Goal: Task Accomplishment & Management: Use online tool/utility

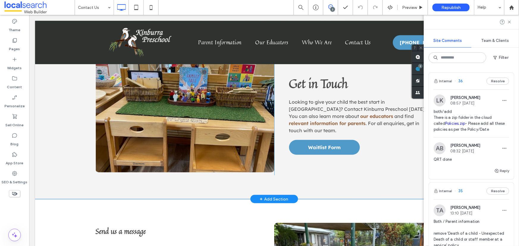
scroll to position [289, 0]
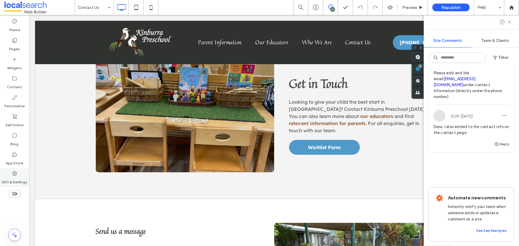
click at [19, 177] on label "SEO & Settings" at bounding box center [15, 181] width 26 height 8
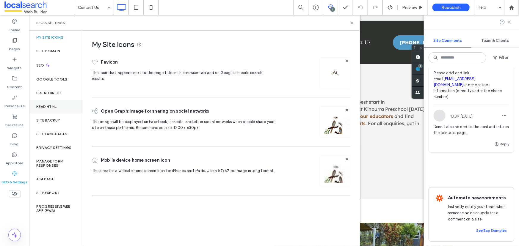
click at [51, 100] on div "Head HTML" at bounding box center [56, 107] width 54 height 14
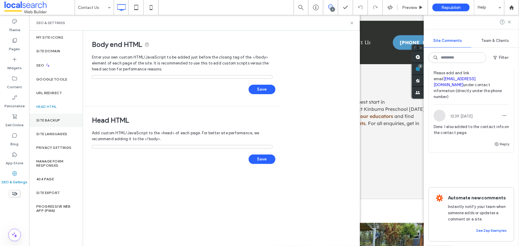
click at [55, 117] on div "Site Backup" at bounding box center [56, 121] width 54 height 14
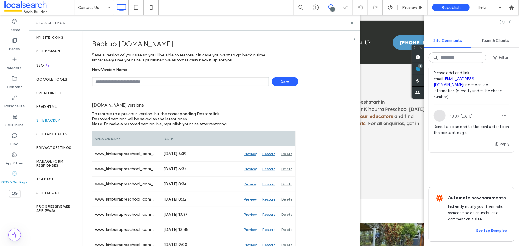
click at [164, 83] on input "text" at bounding box center [180, 81] width 177 height 9
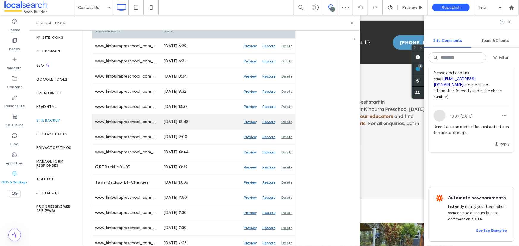
scroll to position [49, 0]
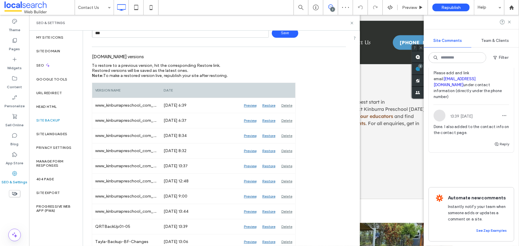
type input "**********"
click at [276, 35] on span "Save" at bounding box center [285, 33] width 26 height 9
click at [352, 21] on icon at bounding box center [352, 23] width 4 height 4
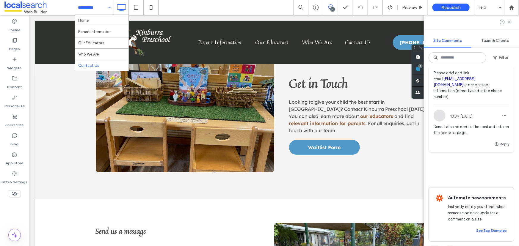
click at [101, 7] on input at bounding box center [93, 7] width 30 height 15
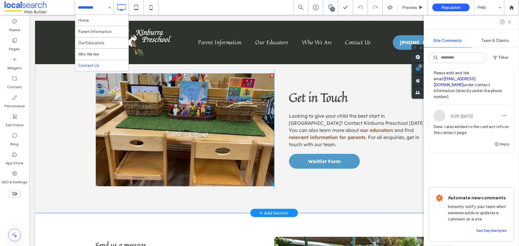
scroll to position [0, 0]
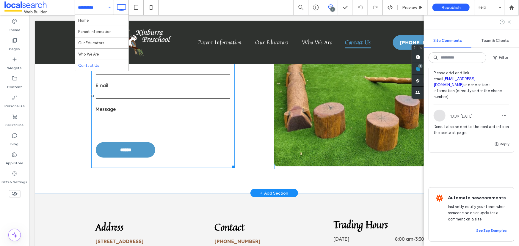
click at [197, 119] on textarea at bounding box center [163, 120] width 135 height 15
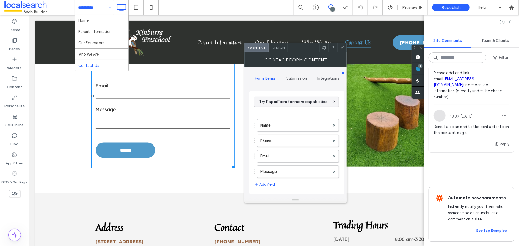
scroll to position [271, 0]
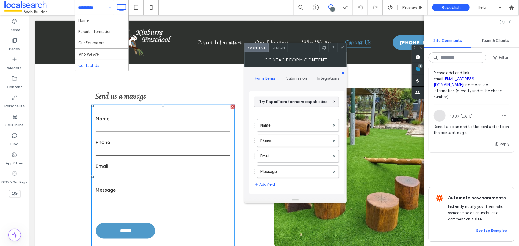
click at [172, 98] on h3 "Send us a message" at bounding box center [182, 95] width 173 height 11
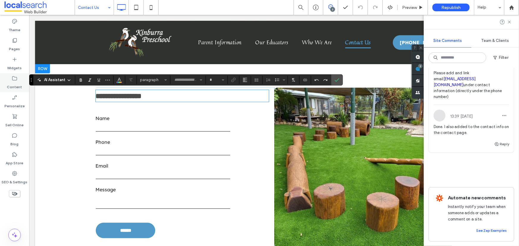
type input "**********"
type input "**"
click at [10, 61] on div "Widgets" at bounding box center [14, 63] width 29 height 19
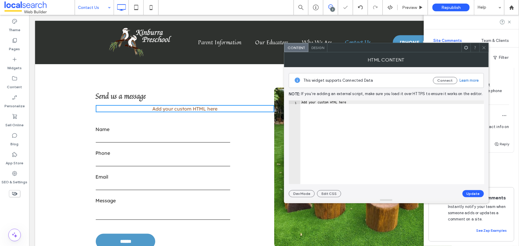
click at [324, 121] on div "Add your custom HTML here" at bounding box center [393, 146] width 184 height 91
paste textarea "**********"
type textarea "**********"
click at [479, 192] on button "Update" at bounding box center [473, 194] width 21 height 7
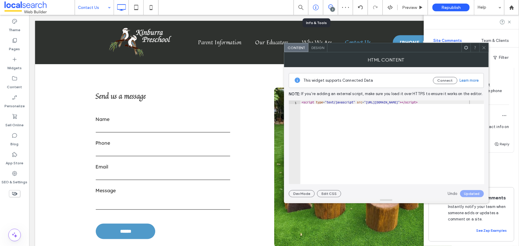
click at [319, 6] on icon at bounding box center [316, 7] width 6 height 6
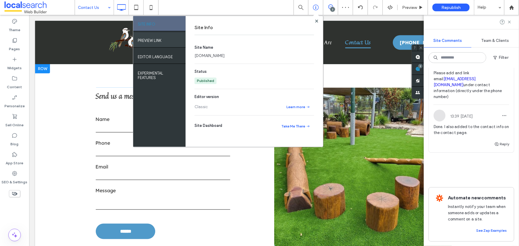
click at [153, 41] on label "PREVIEW LINK" at bounding box center [150, 38] width 24 height 7
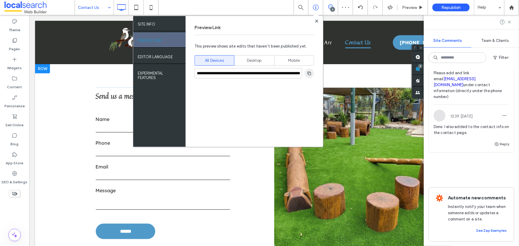
click at [307, 77] on span "button" at bounding box center [310, 74] width 10 height 10
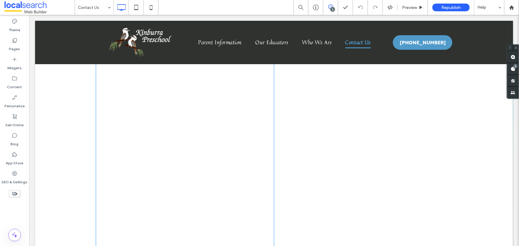
scroll to position [974, 0]
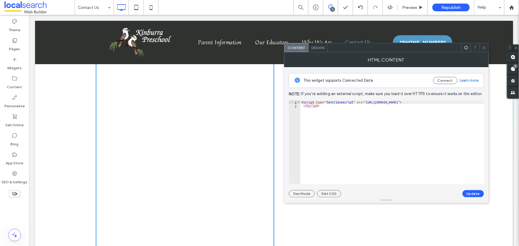
click at [478, 47] on div at bounding box center [475, 47] width 9 height 9
click at [484, 46] on icon at bounding box center [484, 48] width 4 height 4
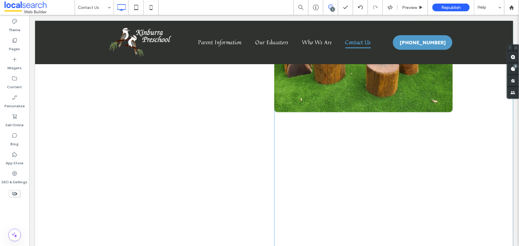
scroll to position [243, 0]
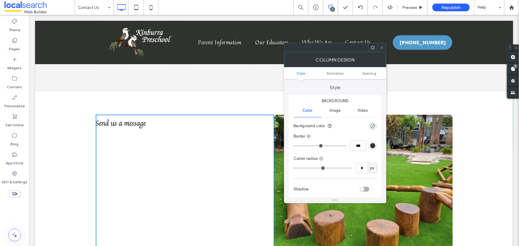
click at [384, 49] on div at bounding box center [381, 47] width 9 height 9
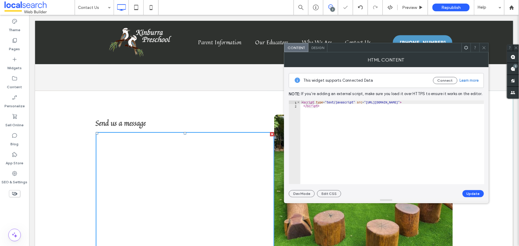
click at [316, 46] on span "Design" at bounding box center [318, 48] width 13 height 4
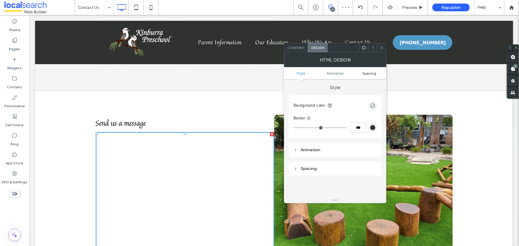
click at [371, 73] on span "Spacing" at bounding box center [370, 73] width 14 height 4
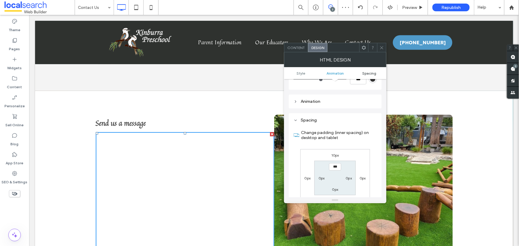
scroll to position [78, 0]
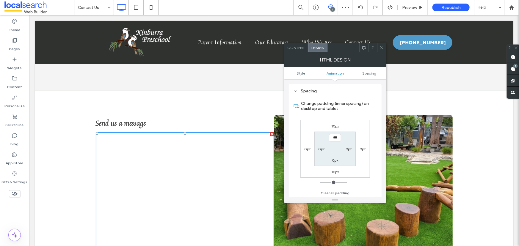
click at [381, 47] on icon at bounding box center [382, 48] width 4 height 4
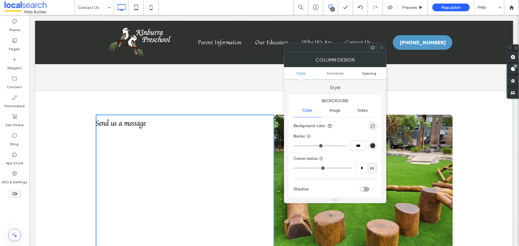
click at [371, 72] on span "Spacing" at bounding box center [370, 73] width 14 height 4
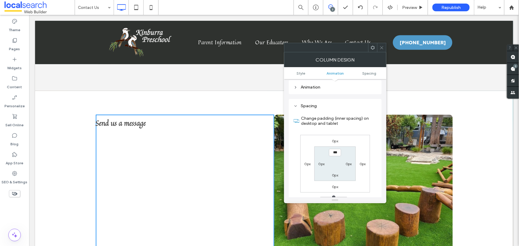
scroll to position [140, 0]
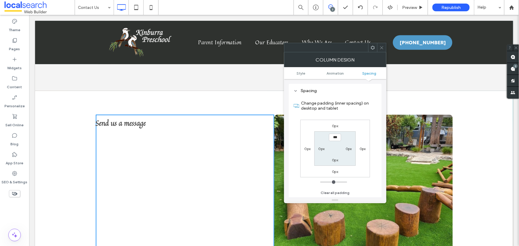
click at [349, 149] on label "0px" at bounding box center [349, 149] width 6 height 4
type input "**"
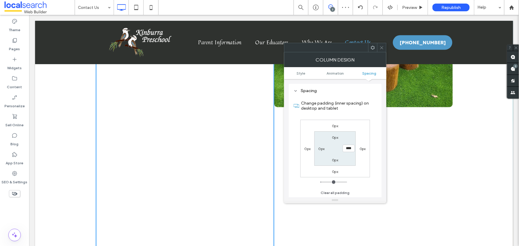
scroll to position [406, 0]
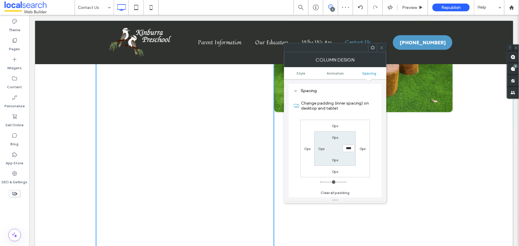
click at [345, 152] on input "****" at bounding box center [349, 148] width 12 height 7
type input "*"
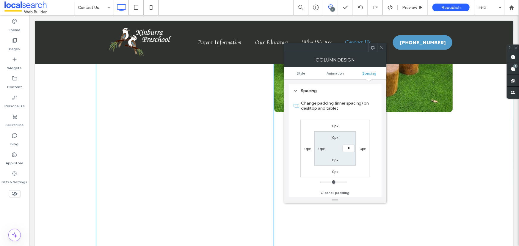
type input "***"
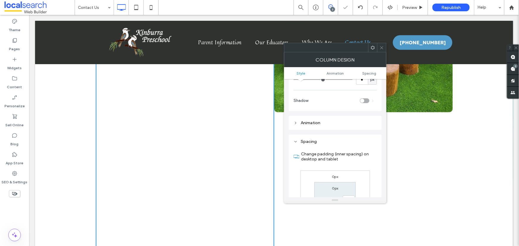
scroll to position [31, 0]
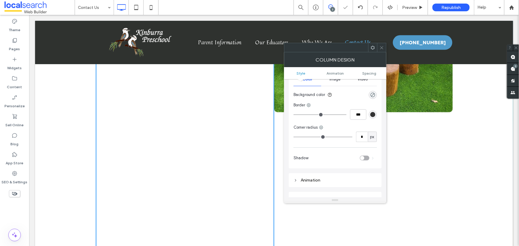
click at [383, 48] on icon at bounding box center [382, 48] width 4 height 4
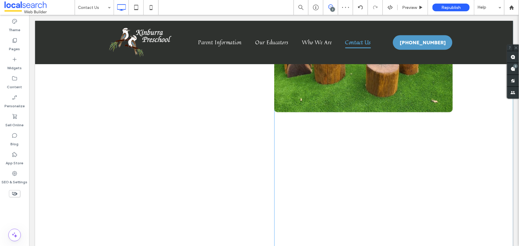
scroll to position [352, 0]
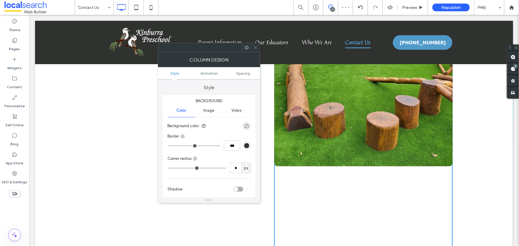
drag, startPoint x: 275, startPoint y: 178, endPoint x: 271, endPoint y: 169, distance: 9.6
drag, startPoint x: 251, startPoint y: 80, endPoint x: 258, endPoint y: 48, distance: 33.5
click at [257, 48] on icon at bounding box center [256, 48] width 4 height 4
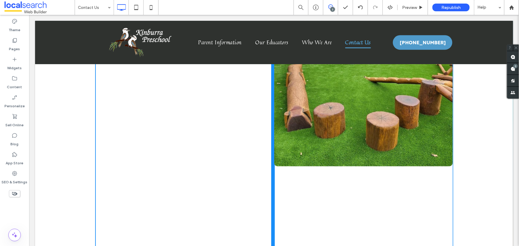
drag, startPoint x: 272, startPoint y: 167, endPoint x: 253, endPoint y: 154, distance: 22.3
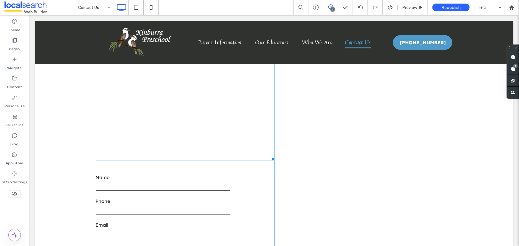
scroll to position [1217, 0]
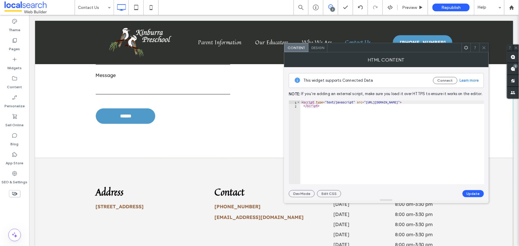
scroll to position [1353, 0]
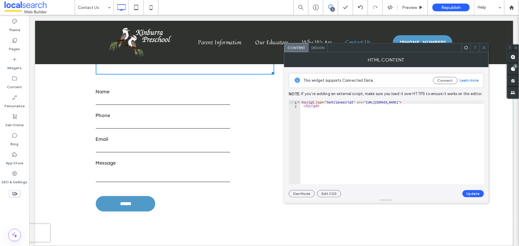
click at [170, 125] on input "tel" at bounding box center [163, 124] width 135 height 9
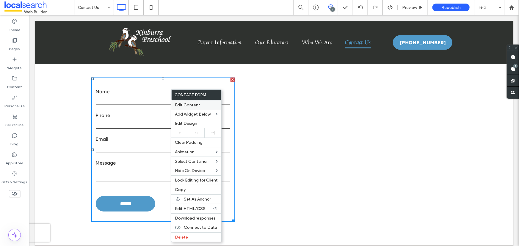
click at [205, 106] on label "Edit Content" at bounding box center [196, 105] width 43 height 5
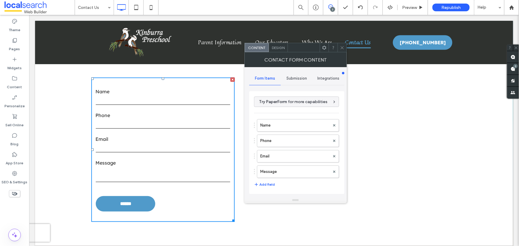
click at [306, 82] on div "Submission" at bounding box center [297, 78] width 32 height 13
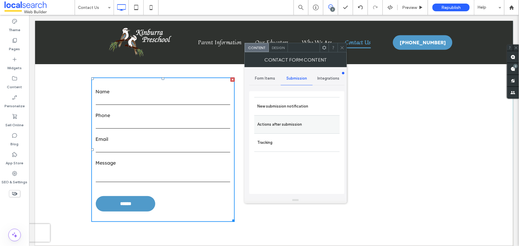
click at [305, 119] on label "Actions after submission" at bounding box center [296, 125] width 79 height 12
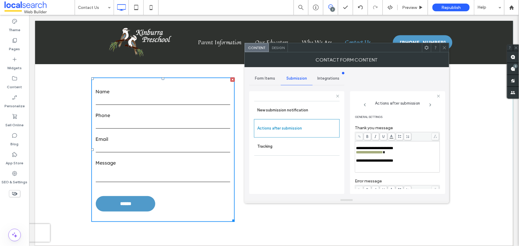
click at [383, 154] on span "**********" at bounding box center [369, 153] width 27 height 4
drag, startPoint x: 404, startPoint y: 164, endPoint x: 355, endPoint y: 149, distance: 51.8
click at [355, 149] on div "**********" at bounding box center [397, 142] width 95 height 103
copy div "**********"
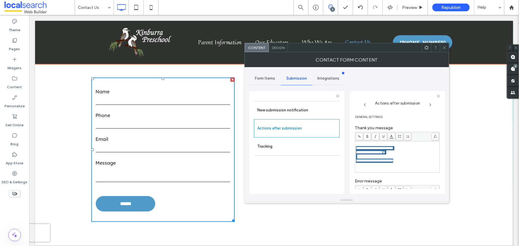
click at [125, 35] on div at bounding box center [274, 42] width 478 height 43
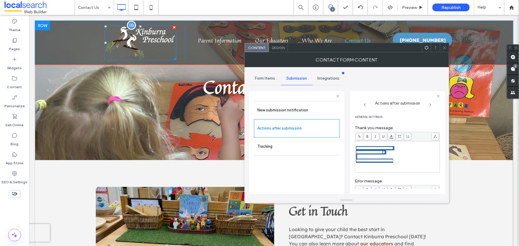
scroll to position [0, 0]
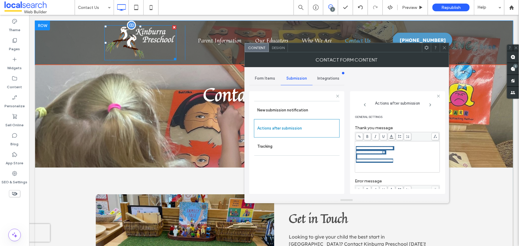
click at [125, 35] on img at bounding box center [140, 42] width 72 height 35
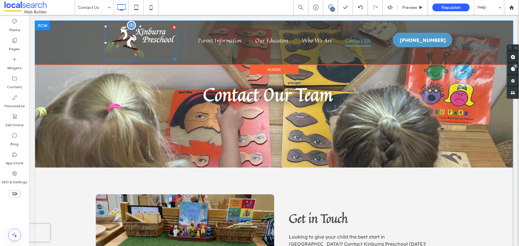
click at [145, 46] on img at bounding box center [140, 42] width 72 height 35
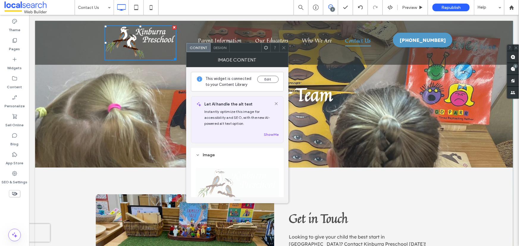
scroll to position [108, 0]
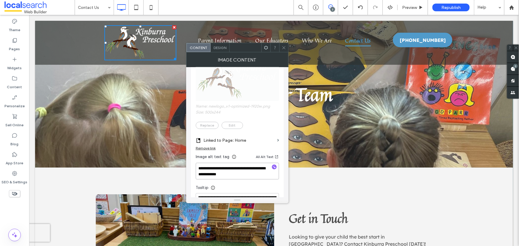
click at [245, 169] on textarea "**********" at bounding box center [237, 171] width 83 height 17
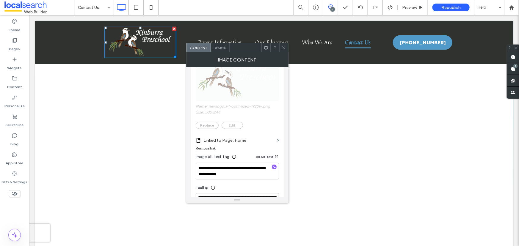
click at [284, 47] on icon at bounding box center [284, 48] width 4 height 4
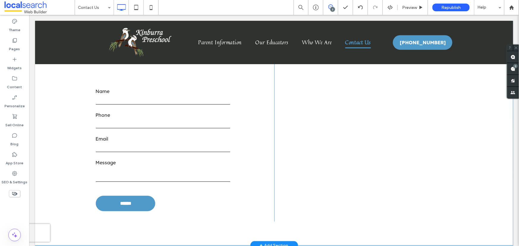
scroll to position [1353, 0]
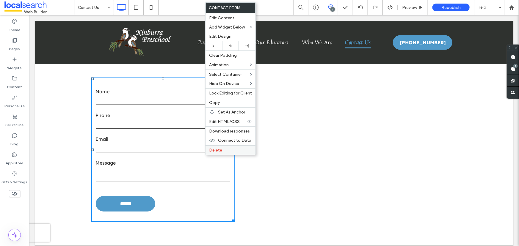
click at [227, 152] on label "Delete" at bounding box center [230, 150] width 43 height 5
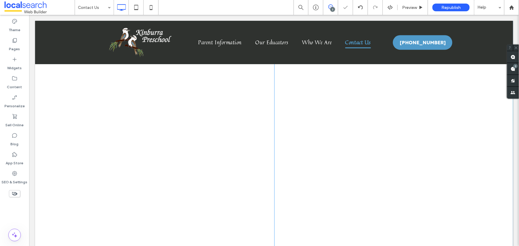
scroll to position [676, 0]
click at [317, 5] on use at bounding box center [316, 8] width 6 height 6
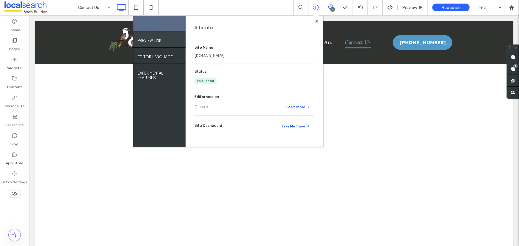
click at [172, 42] on div "PREVIEW LINK" at bounding box center [159, 39] width 52 height 15
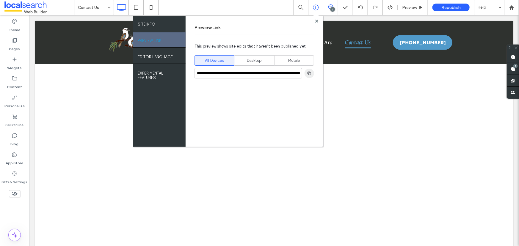
click at [306, 74] on span "button" at bounding box center [310, 74] width 10 height 10
click at [19, 27] on label "Theme" at bounding box center [15, 28] width 12 height 8
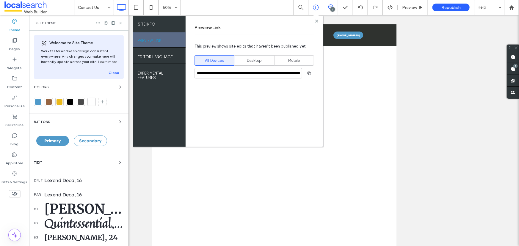
click at [318, 21] on icon at bounding box center [317, 21] width 3 height 3
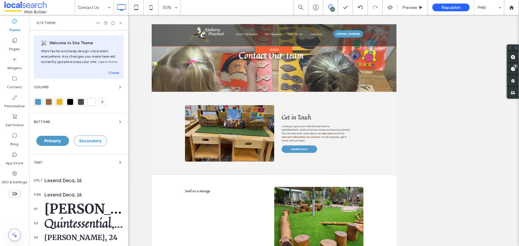
scroll to position [54, 0]
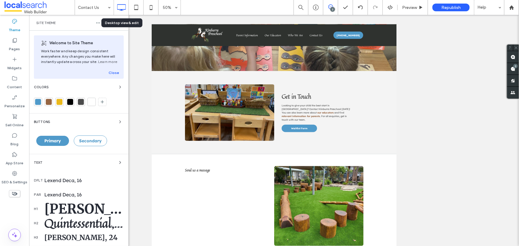
click at [122, 9] on use at bounding box center [121, 7] width 9 height 7
click at [122, 24] on icon at bounding box center [120, 23] width 4 height 4
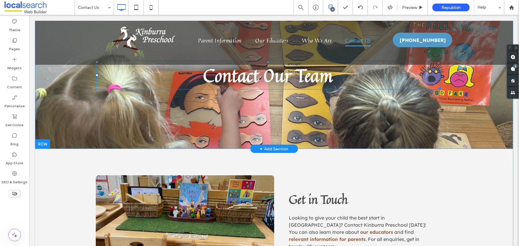
scroll to position [0, 0]
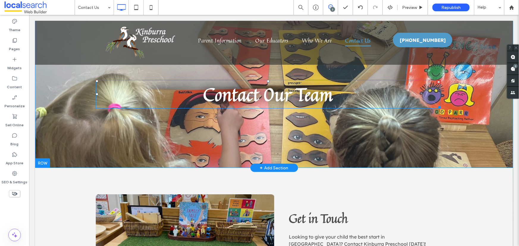
click at [258, 91] on span "Contact 0ur Team" at bounding box center [268, 93] width 130 height 27
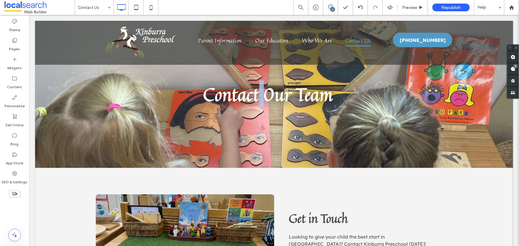
click at [258, 91] on span "Contact 0ur Team" at bounding box center [268, 93] width 130 height 27
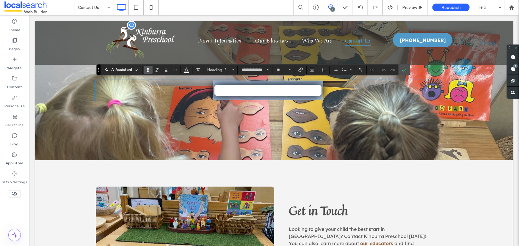
click at [158, 40] on img at bounding box center [140, 42] width 72 height 35
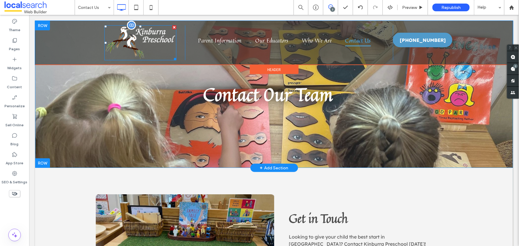
click at [157, 40] on img at bounding box center [140, 42] width 72 height 35
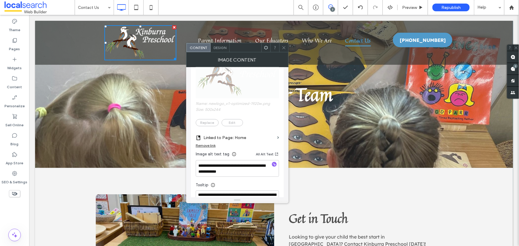
scroll to position [162, 0]
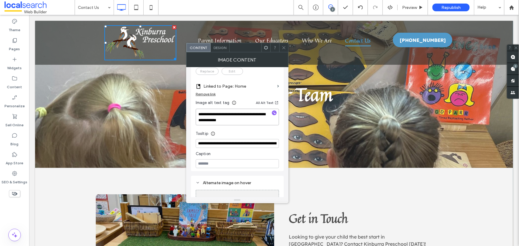
click at [260, 117] on textarea "**********" at bounding box center [237, 117] width 83 height 17
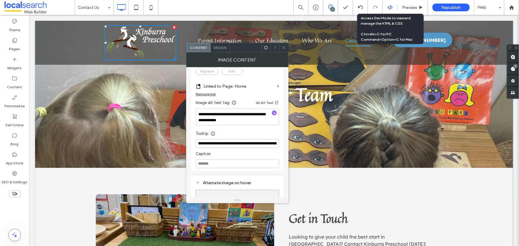
click at [386, 5] on div at bounding box center [390, 7] width 15 height 5
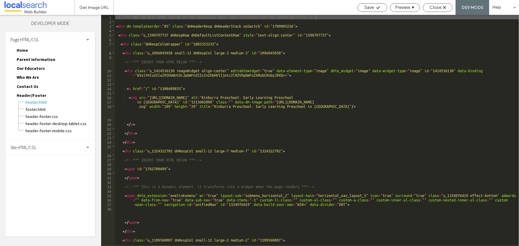
click at [67, 150] on div "Site HTML/CSS" at bounding box center [50, 147] width 89 height 15
click at [56, 172] on span "site.css" at bounding box center [62, 174] width 68 height 6
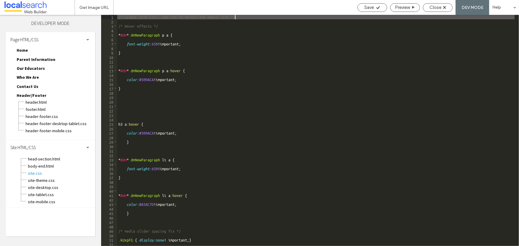
click at [219, 69] on div "/* GLOBAL SITE CSS - ADD CSS TO AFFECT THE WHOLE SITE */ /* Hover effects */ * …" at bounding box center [316, 135] width 398 height 241
type textarea "**********"
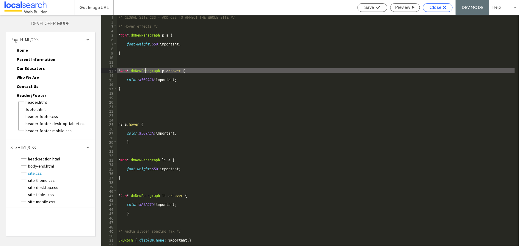
click at [430, 7] on div "Close" at bounding box center [438, 7] width 29 height 5
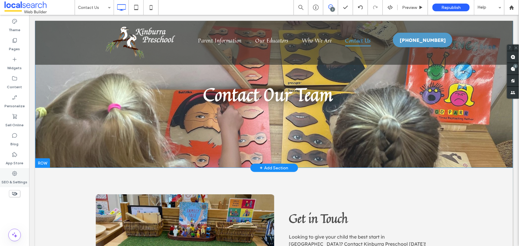
click at [18, 178] on label "SEO & Settings" at bounding box center [15, 181] width 26 height 8
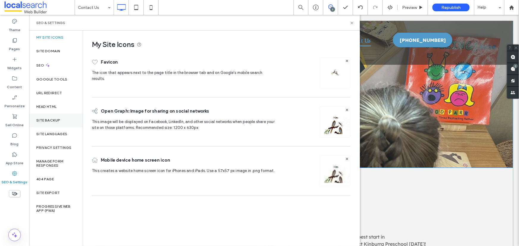
click at [71, 121] on div "Site Backup" at bounding box center [56, 121] width 54 height 14
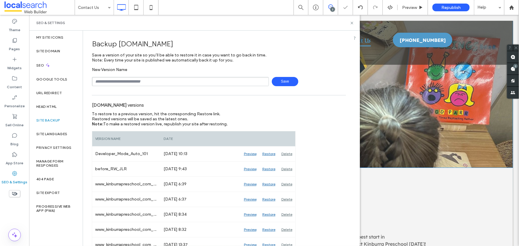
click at [142, 79] on input "text" at bounding box center [180, 81] width 177 height 9
type input "*"
type input "*******"
click at [353, 21] on icon at bounding box center [352, 23] width 4 height 4
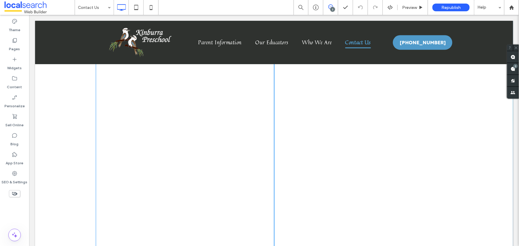
scroll to position [1245, 0]
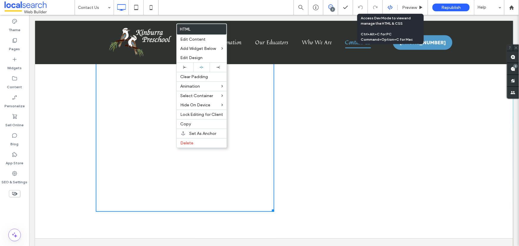
click at [390, 7] on icon at bounding box center [390, 7] width 5 height 5
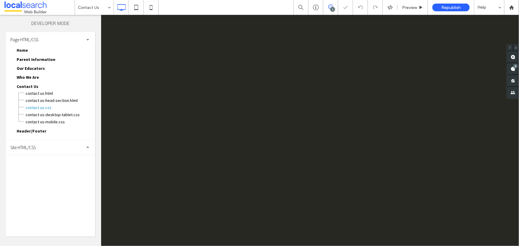
scroll to position [0, 0]
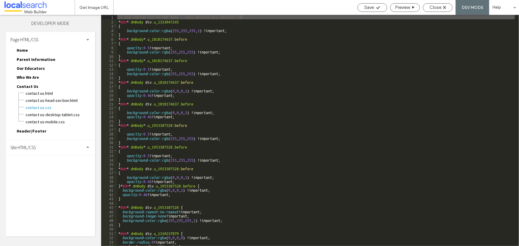
click at [57, 149] on div "Site HTML/CSS" at bounding box center [50, 147] width 89 height 15
click at [52, 172] on span "site.css" at bounding box center [62, 174] width 68 height 6
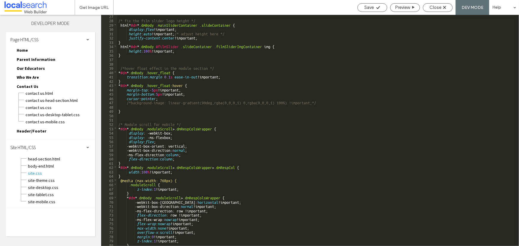
scroll to position [113, 0]
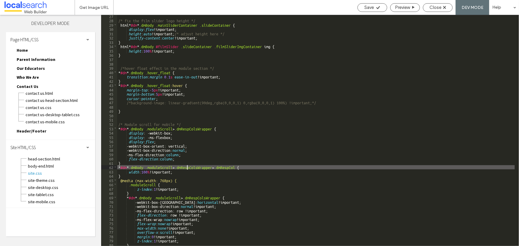
click at [187, 166] on div "/* fix the film slider logo height */ html * #dm * .dmBody .mainSliderContainer…" at bounding box center [316, 134] width 398 height 240
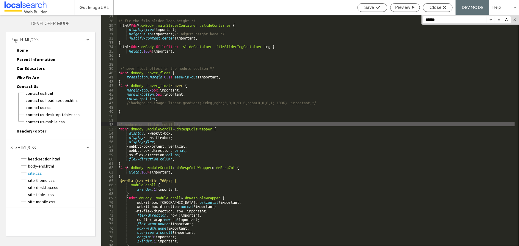
type input "******"
click at [198, 167] on div "/* fix the film slider logo height */ html * #dm * .dmBody .mainSliderContainer…" at bounding box center [316, 134] width 398 height 240
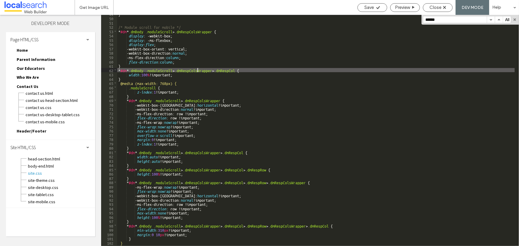
scroll to position [211, 0]
click at [204, 85] on div "} /* Module scroll for mobile */ * #dm * .dmBody .moduleScroll > .dmRespColsWra…" at bounding box center [316, 132] width 398 height 240
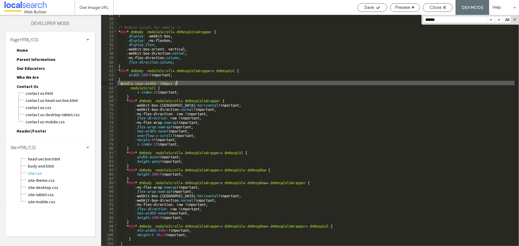
click at [207, 83] on div "} /* Module scroll for mobile */ * #dm * .dmBody .moduleScroll > .dmRespColsWra…" at bounding box center [316, 132] width 398 height 240
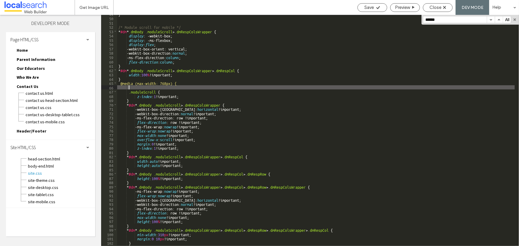
paste textarea
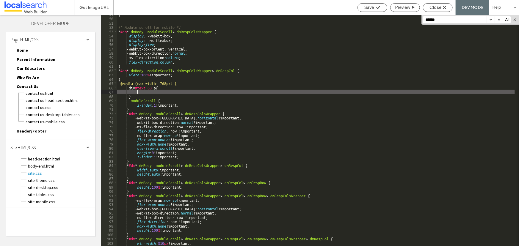
click at [147, 92] on div "} /* Module scroll for mobile */ * #dm * .dmBody .moduleScroll > .dmRespColsWra…" at bounding box center [316, 132] width 398 height 240
click at [365, 8] on span "Save" at bounding box center [370, 7] width 10 height 5
click at [375, 9] on div "Save" at bounding box center [372, 7] width 29 height 5
click at [145, 93] on div "} /* Module scroll for mobile */ * #dm * .dmBody .moduleScroll > .dmRespColsWra…" at bounding box center [316, 132] width 398 height 240
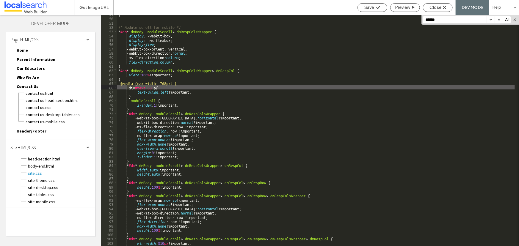
drag, startPoint x: 135, startPoint y: 88, endPoint x: 127, endPoint y: 89, distance: 7.5
click at [127, 89] on div "} /* Module scroll for mobile */ * #dm * .dmBody .moduleScroll > .dmRespColsWra…" at bounding box center [316, 132] width 398 height 240
click at [375, 8] on div "Save" at bounding box center [372, 7] width 29 height 5
click at [379, 9] on icon at bounding box center [378, 7] width 4 height 4
click at [380, 7] on icon at bounding box center [378, 7] width 4 height 4
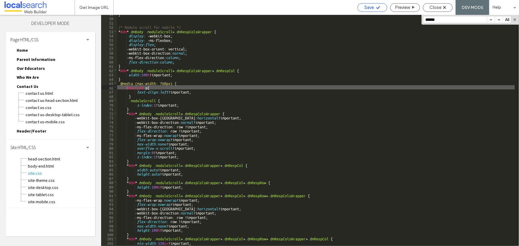
click at [380, 7] on icon at bounding box center [378, 7] width 4 height 4
click at [127, 88] on div "} /* Module scroll for mobile */ * #dm * .dmBody .moduleScroll > .dmRespColsWra…" at bounding box center [316, 132] width 398 height 240
paste textarea
click at [127, 88] on div "} /* Module scroll for mobile */ * #dm * .dmBody .moduleScroll > .dmRespColsWra…" at bounding box center [316, 132] width 398 height 240
click at [159, 88] on div "} /* Module scroll for mobile */ * #dm * .dmBody .moduleScroll > .dmRespColsWra…" at bounding box center [316, 132] width 398 height 240
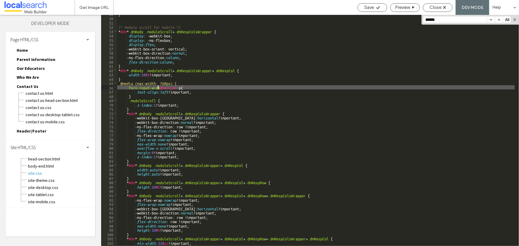
type textarea "**"
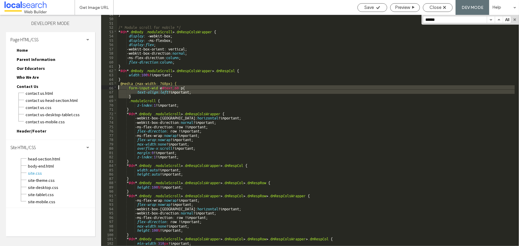
drag, startPoint x: 138, startPoint y: 96, endPoint x: 118, endPoint y: 87, distance: 21.6
click at [118, 87] on div "} /* Module scroll for mobile */ * #dm * .dmBody .moduleScroll > .dmRespColsWra…" at bounding box center [316, 132] width 398 height 240
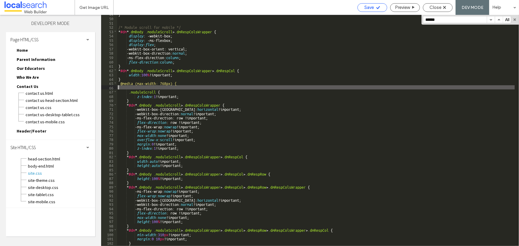
click at [370, 6] on span "Save" at bounding box center [370, 7] width 10 height 5
click at [439, 8] on span "Close" at bounding box center [436, 7] width 12 height 5
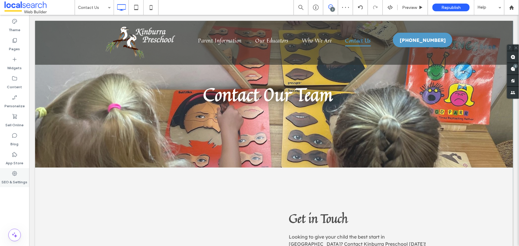
click at [22, 176] on div "SEO & Settings" at bounding box center [14, 177] width 29 height 19
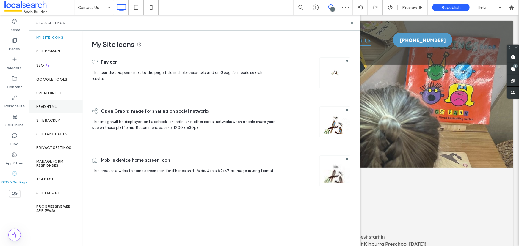
click at [61, 106] on div "Head HTML" at bounding box center [56, 107] width 54 height 14
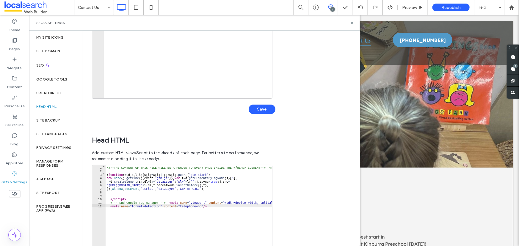
scroll to position [161, 0]
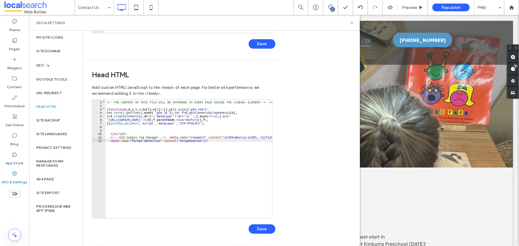
click at [193, 152] on div "<!--THE CONTENT OF THIS FILE WILL BE APPENDED TO EVERY PAGE INSIDE THE </HEAD> …" at bounding box center [221, 160] width 231 height 121
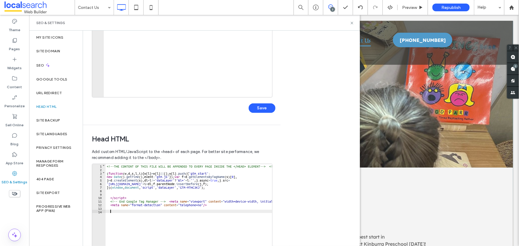
scroll to position [53, 0]
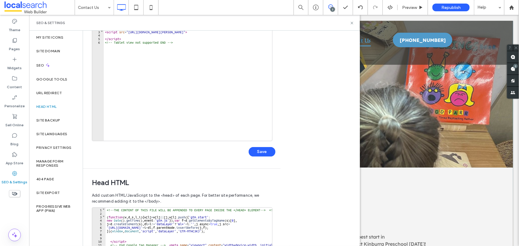
click at [157, 79] on div "<!-- INSERT IN head-section.html --> <!-- Tablet view not supported START --> <…" at bounding box center [267, 86] width 326 height 126
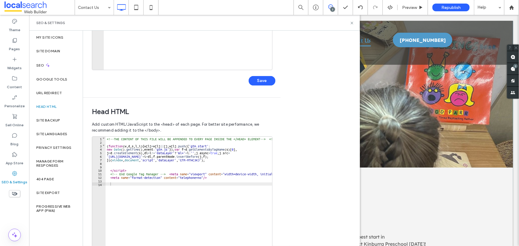
scroll to position [161, 0]
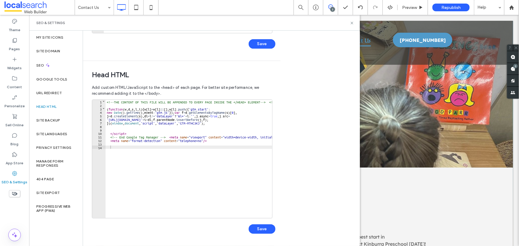
click at [157, 157] on div "<!--THE CONTENT OF THIS FILE WILL BE APPENDED TO EVERY PAGE INSIDE THE </HEAD> …" at bounding box center [221, 160] width 231 height 121
type textarea "**"
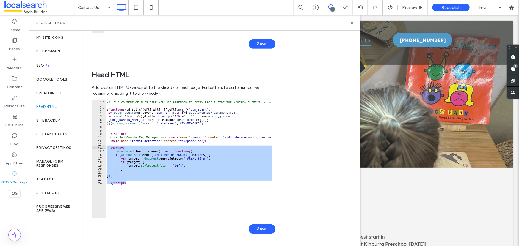
drag, startPoint x: 167, startPoint y: 184, endPoint x: 104, endPoint y: 148, distance: 72.1
click at [104, 148] on div "** 1 2 3 4 5 6 7 8 9 10 11 12 13 14 15 16 17 18 19 20 21 22 23 24 <!--THE CONTE…" at bounding box center [182, 159] width 181 height 119
click at [257, 229] on button "Save" at bounding box center [262, 230] width 27 height 10
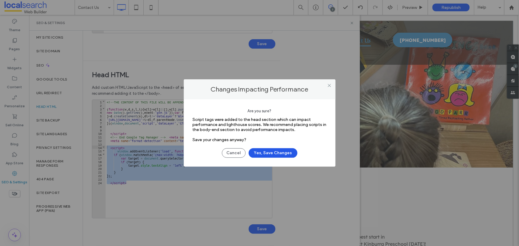
click at [285, 155] on button "Yes, Save Changes" at bounding box center [273, 154] width 49 height 10
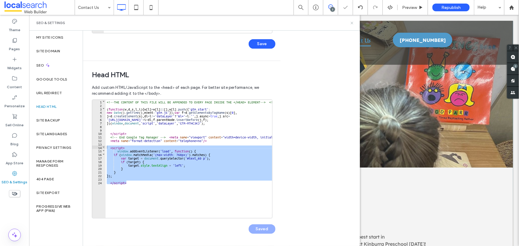
click at [352, 24] on icon at bounding box center [352, 23] width 4 height 4
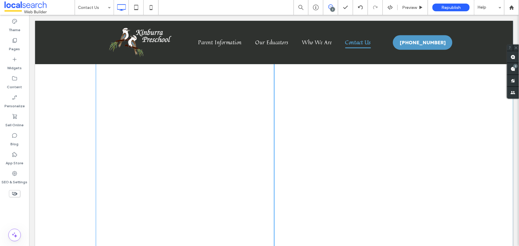
scroll to position [839, 0]
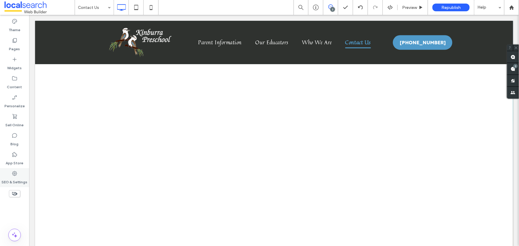
click at [14, 176] on icon at bounding box center [15, 174] width 6 height 6
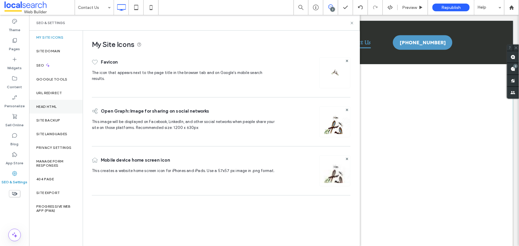
click at [63, 100] on div "Head HTML" at bounding box center [56, 107] width 54 height 14
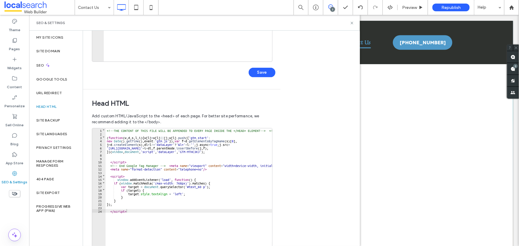
scroll to position [161, 0]
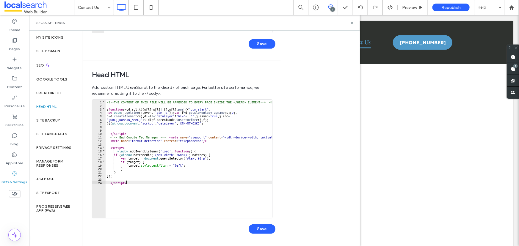
click at [140, 185] on div "<!--THE CONTENT OF THIS FILE WILL BE APPENDED TO EVERY PAGE INSIDE THE </HEAD> …" at bounding box center [221, 160] width 231 height 121
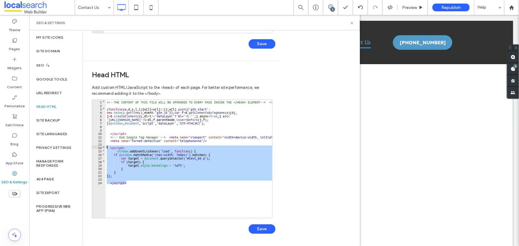
drag, startPoint x: 141, startPoint y: 182, endPoint x: 96, endPoint y: 146, distance: 58.0
click at [96, 146] on div "** 1 2 3 4 5 6 7 8 9 10 11 12 13 14 15 16 17 18 19 20 21 22 23 24 <!--THE CONTE…" at bounding box center [182, 159] width 181 height 119
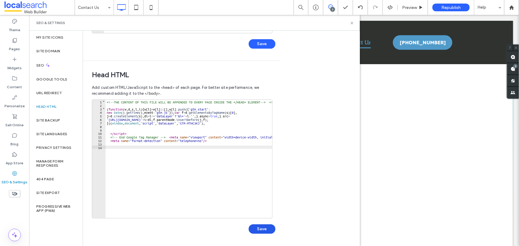
click at [259, 228] on button "Save" at bounding box center [262, 230] width 27 height 10
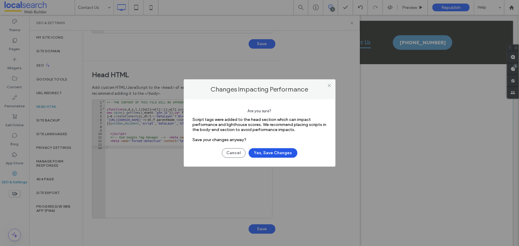
click at [282, 152] on button "Yes, Save Changes" at bounding box center [273, 154] width 49 height 10
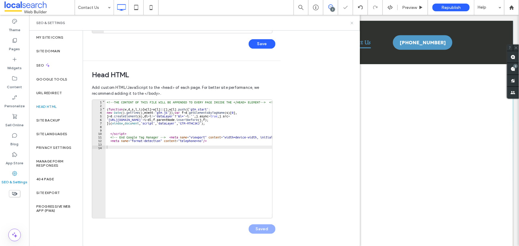
click at [351, 24] on icon at bounding box center [352, 23] width 4 height 4
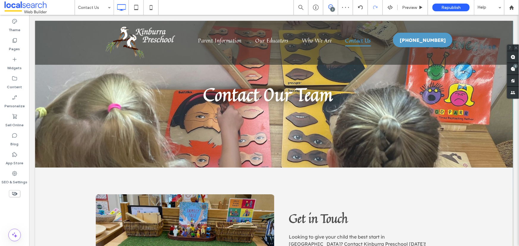
scroll to position [0, 0]
